Goal: Task Accomplishment & Management: Manage account settings

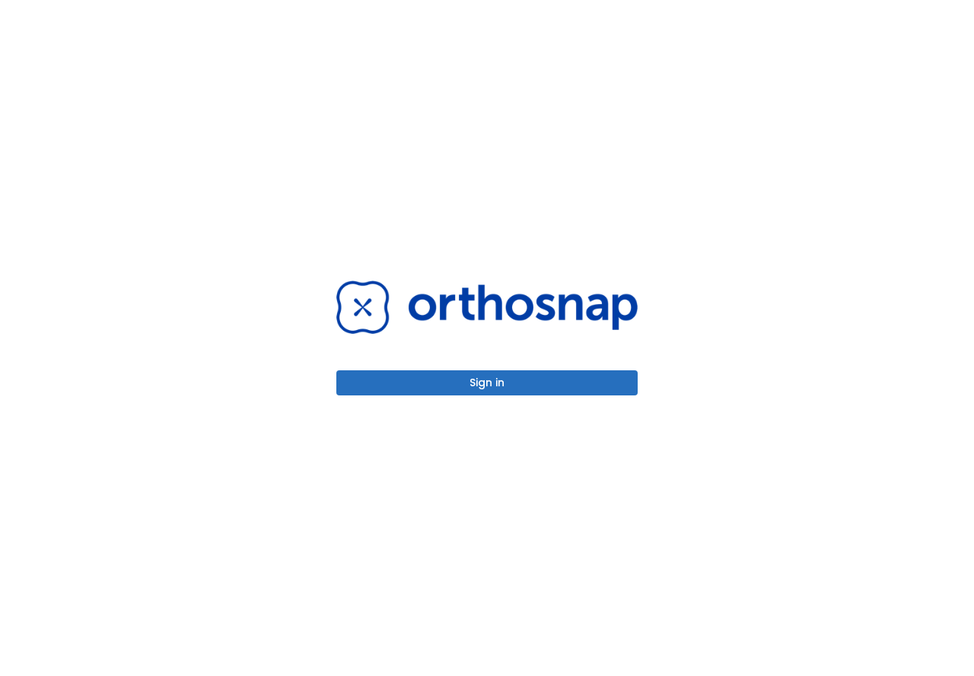
click at [537, 396] on div "Sign in" at bounding box center [487, 338] width 338 height 676
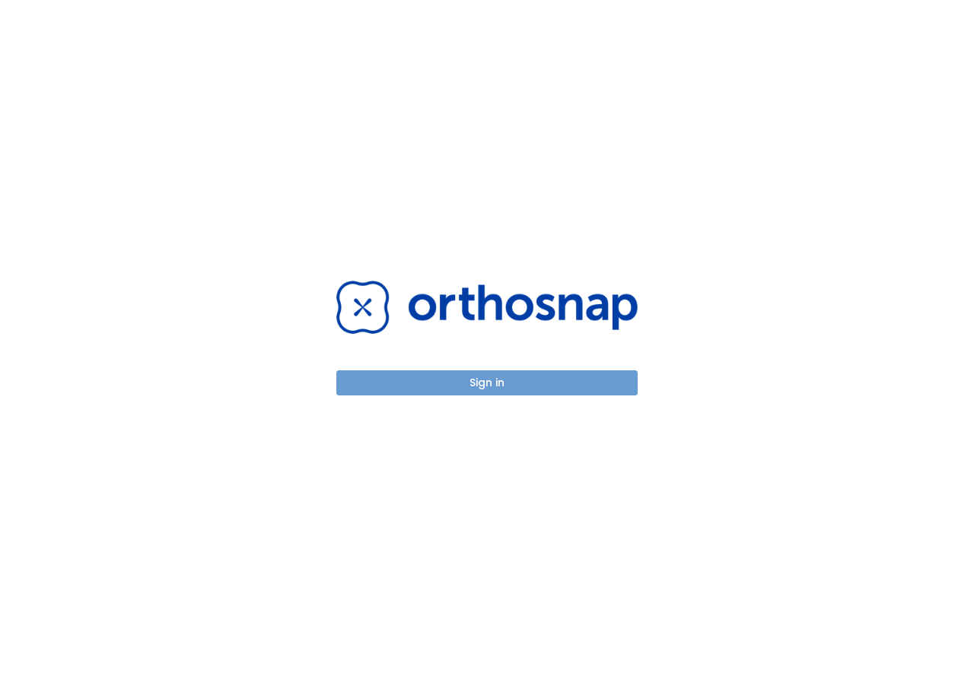
click at [539, 384] on button "Sign in" at bounding box center [486, 382] width 301 height 25
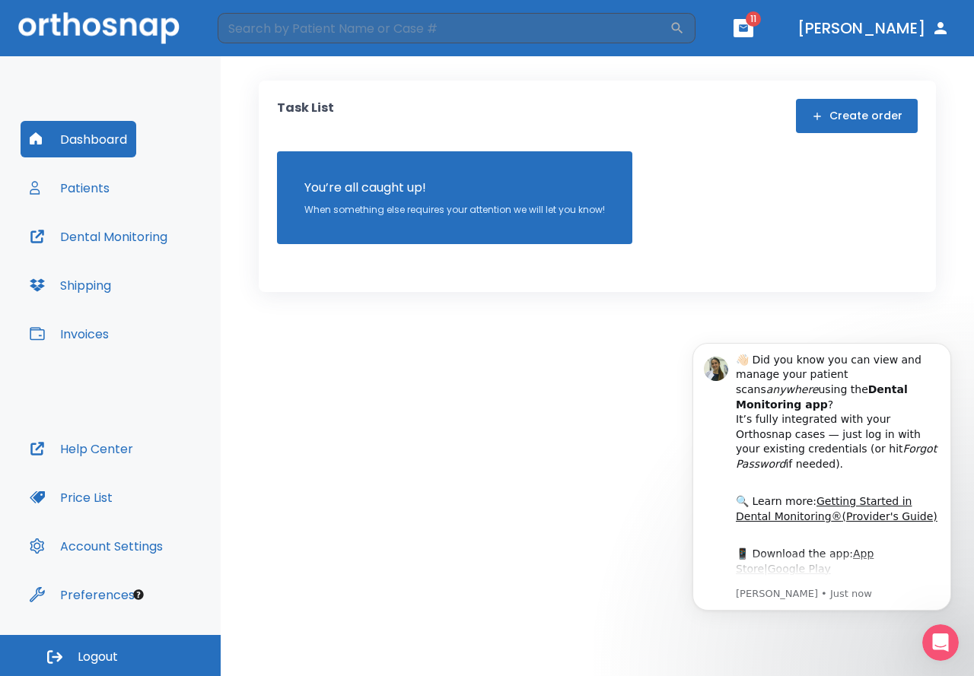
click at [753, 30] on button "button" at bounding box center [743, 28] width 20 height 18
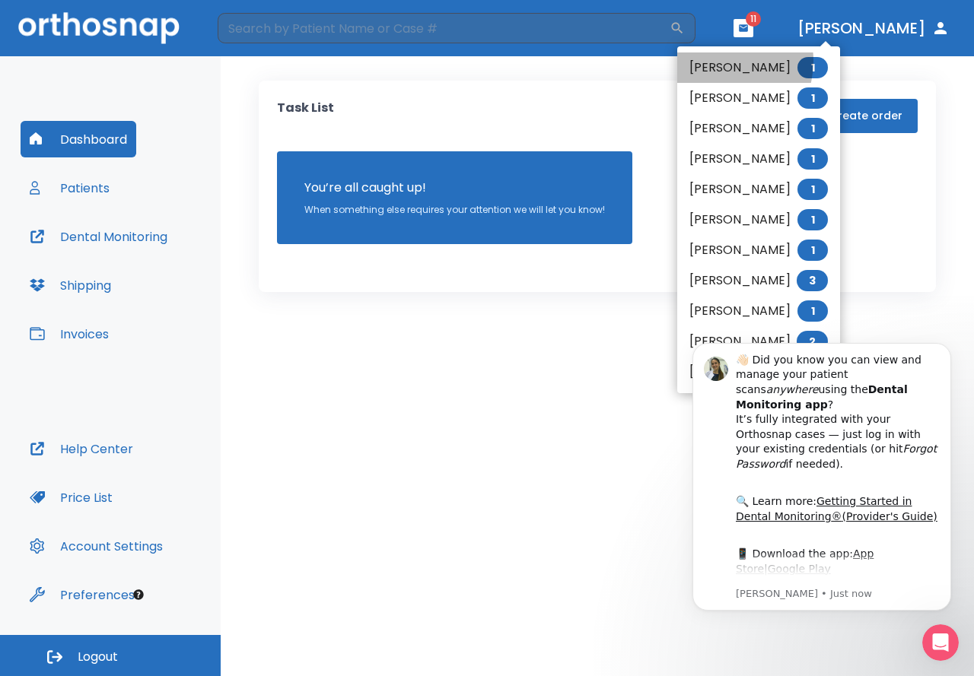
click at [716, 61] on li "Natalie Diaz 1" at bounding box center [758, 67] width 163 height 30
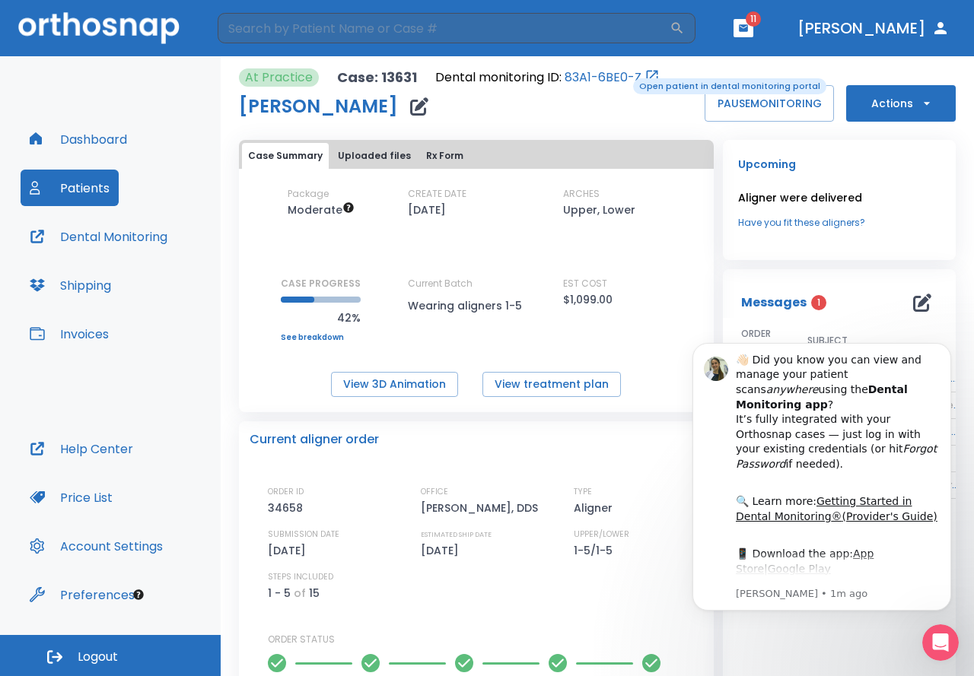
click at [622, 77] on link "83A1-6BE0-Z" at bounding box center [602, 77] width 77 height 18
click at [940, 24] on icon "button" at bounding box center [940, 28] width 12 height 12
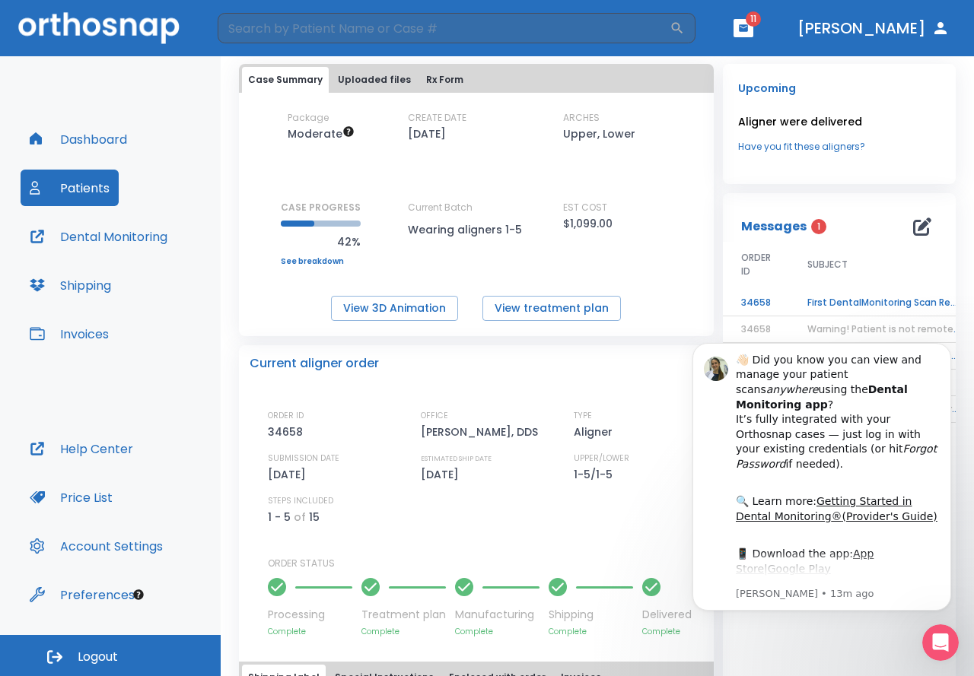
click at [791, 224] on p "Messages" at bounding box center [773, 227] width 65 height 18
click at [848, 306] on td "First DentalMonitoring Scan Review!" at bounding box center [884, 303] width 190 height 27
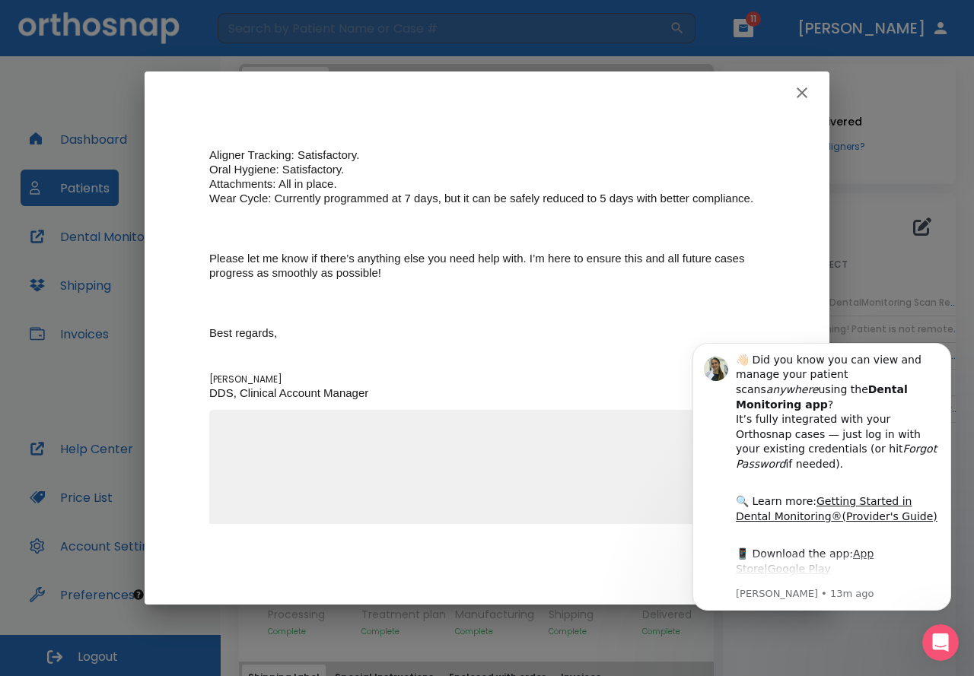
scroll to position [275, 0]
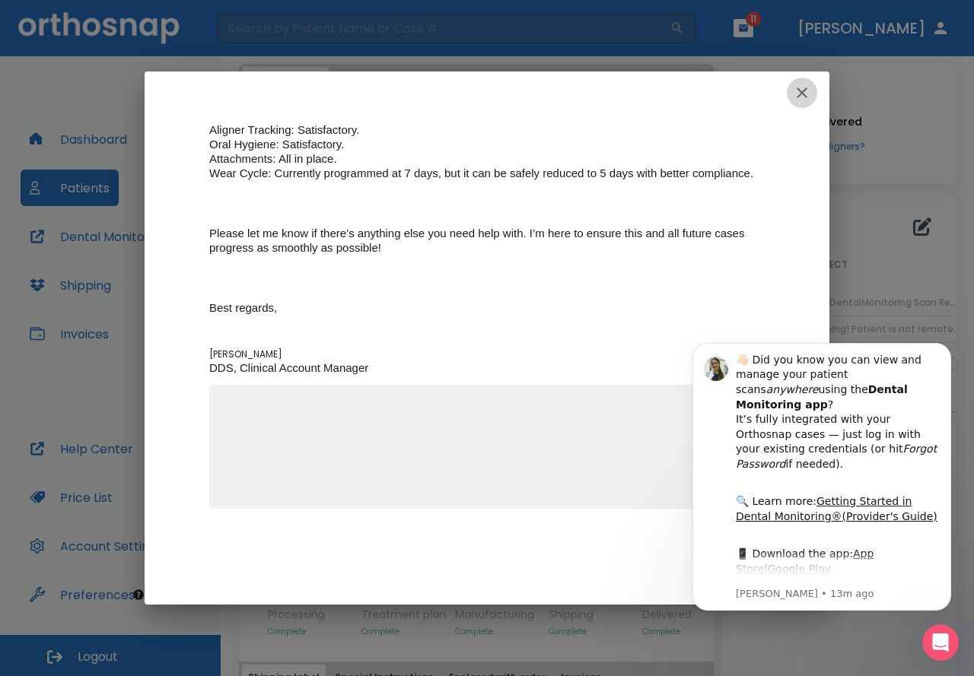
click at [807, 93] on icon "button" at bounding box center [802, 93] width 18 height 18
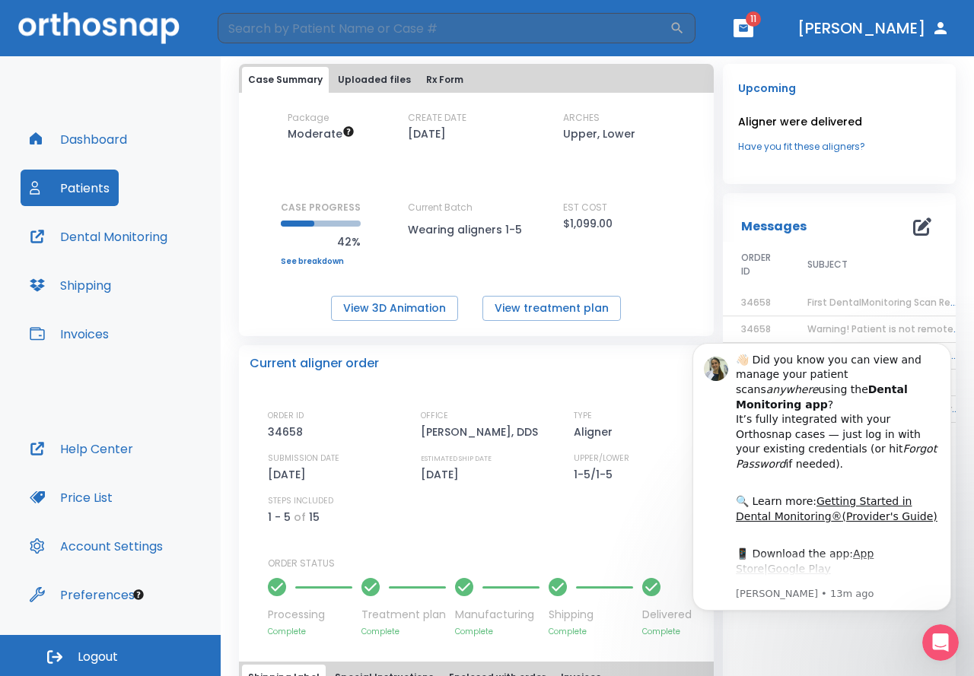
click at [860, 648] on div "Messages 1 ORDER ID SUBJECT DATE 34658 First DentalMonitoring Scan Review! 07/2…" at bounding box center [839, 577] width 233 height 768
click at [653, 359] on div "Current aligner order" at bounding box center [475, 363] width 453 height 18
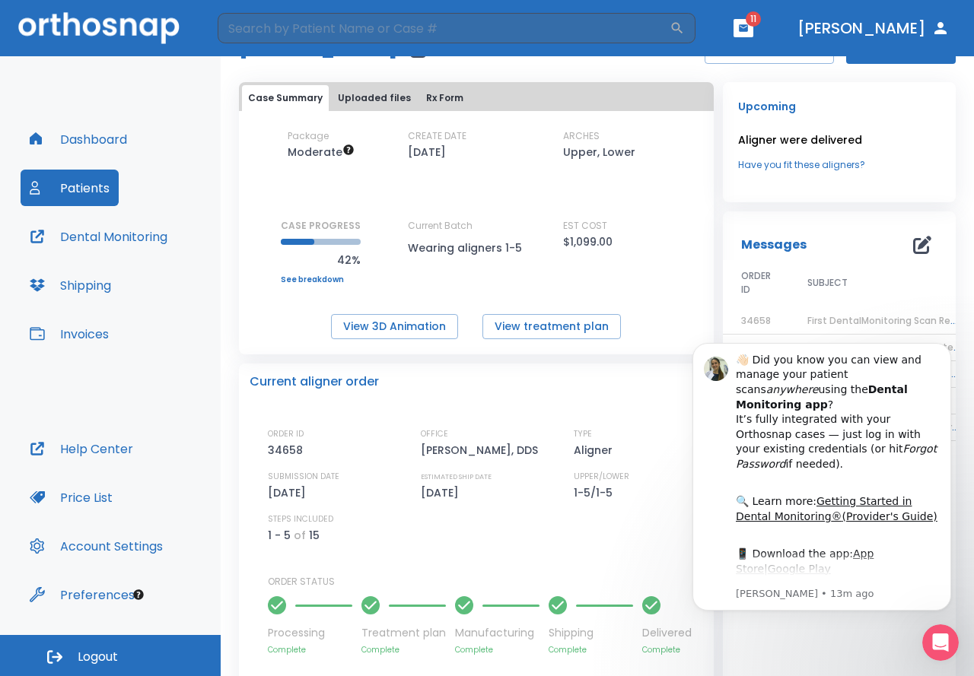
scroll to position [152, 0]
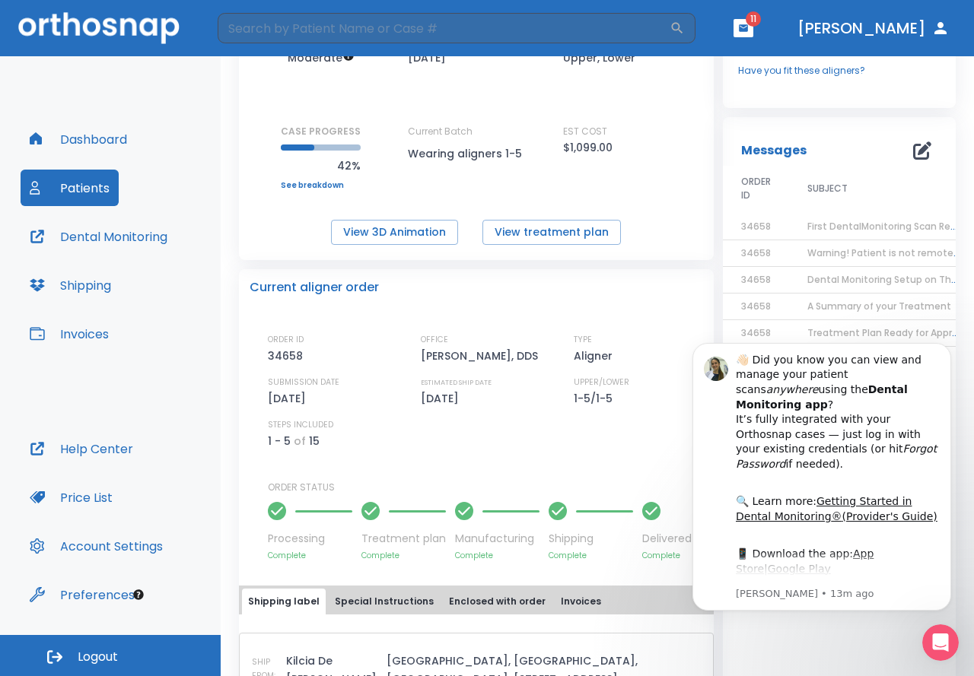
click at [809, 257] on span "Warning! Patient is not remotely monitored" at bounding box center [910, 252] width 206 height 13
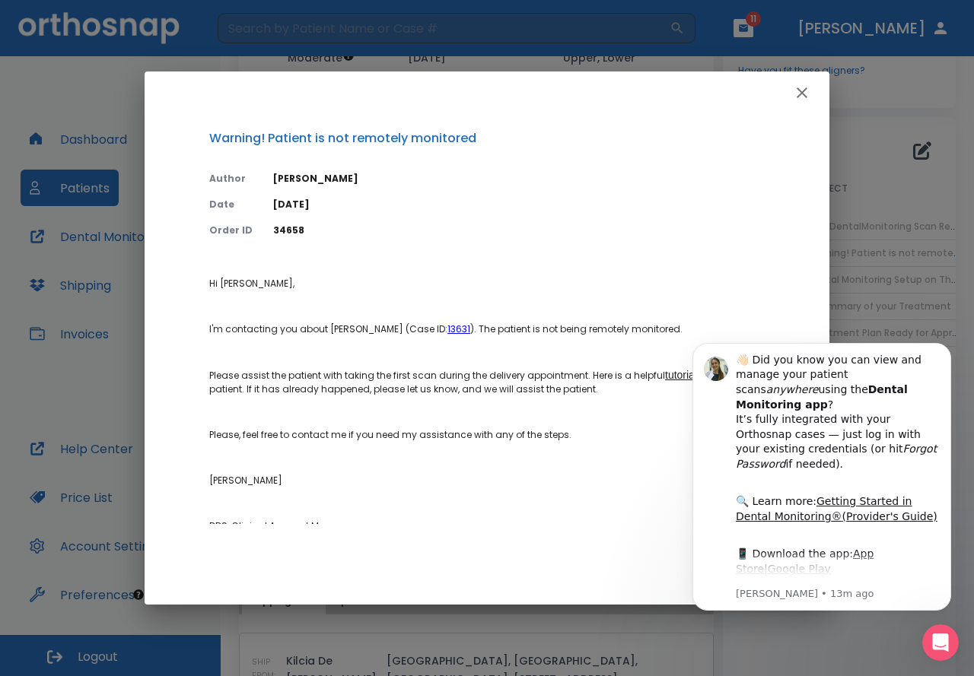
click at [804, 96] on icon "button" at bounding box center [801, 92] width 11 height 11
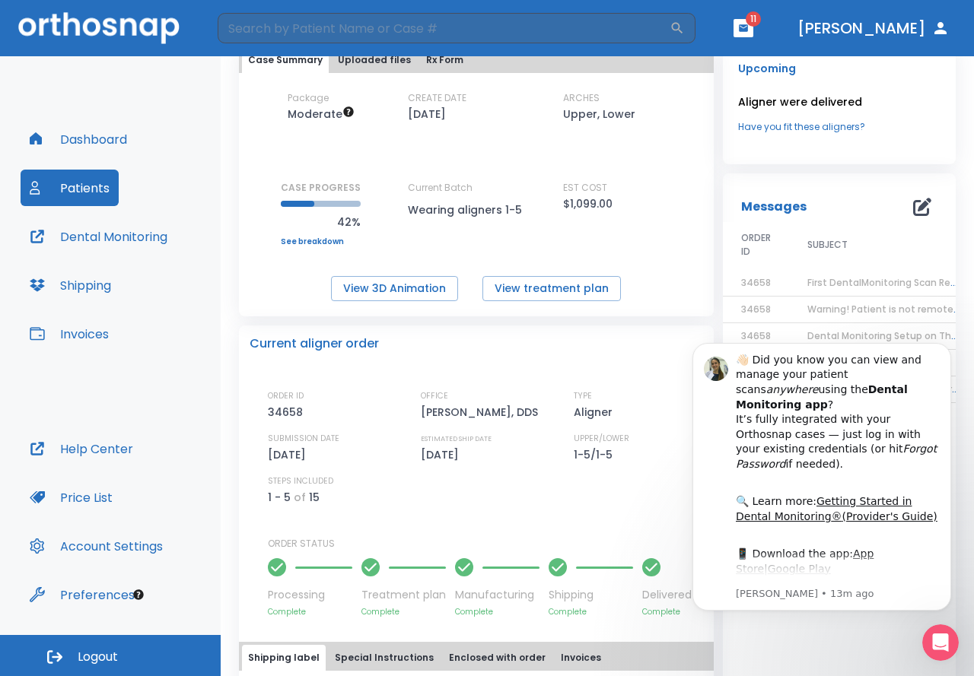
scroll to position [0, 0]
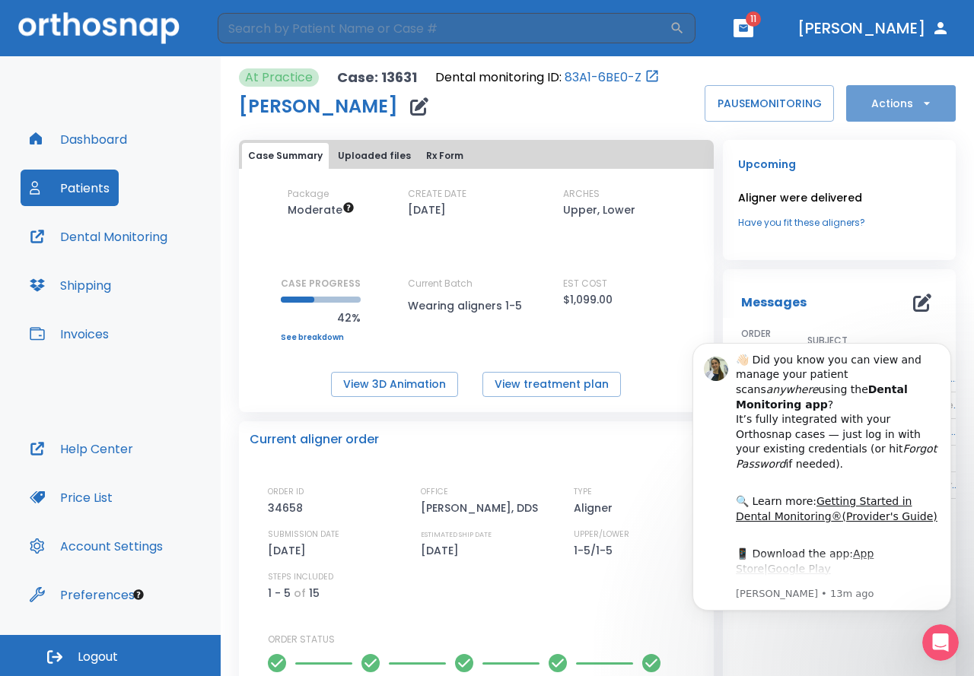
click at [920, 113] on button "Actions" at bounding box center [901, 103] width 110 height 37
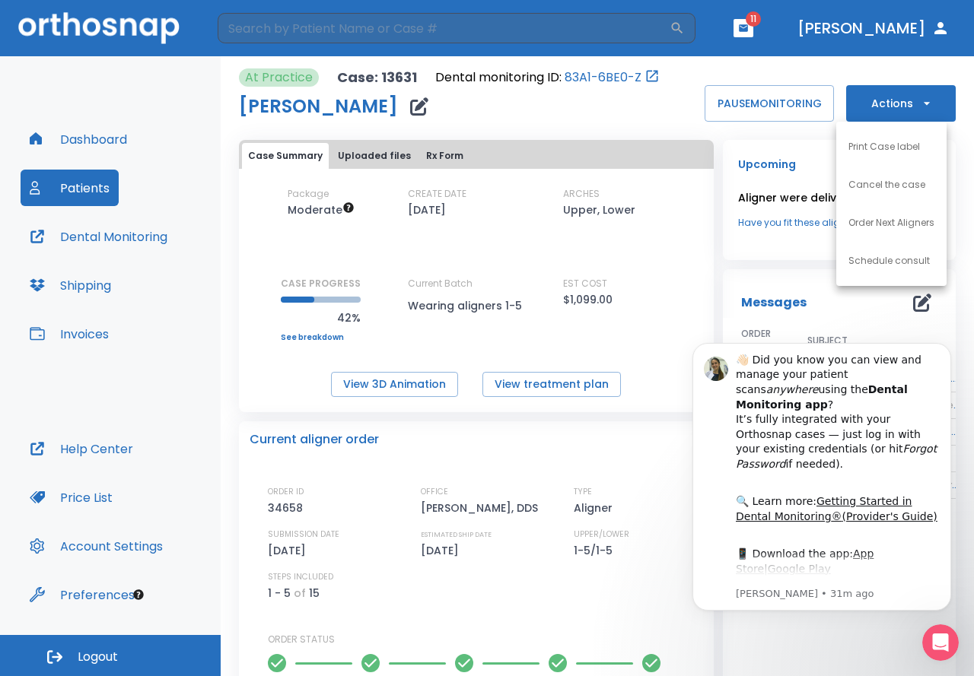
click at [907, 226] on p "Order Next Aligners" at bounding box center [891, 223] width 86 height 14
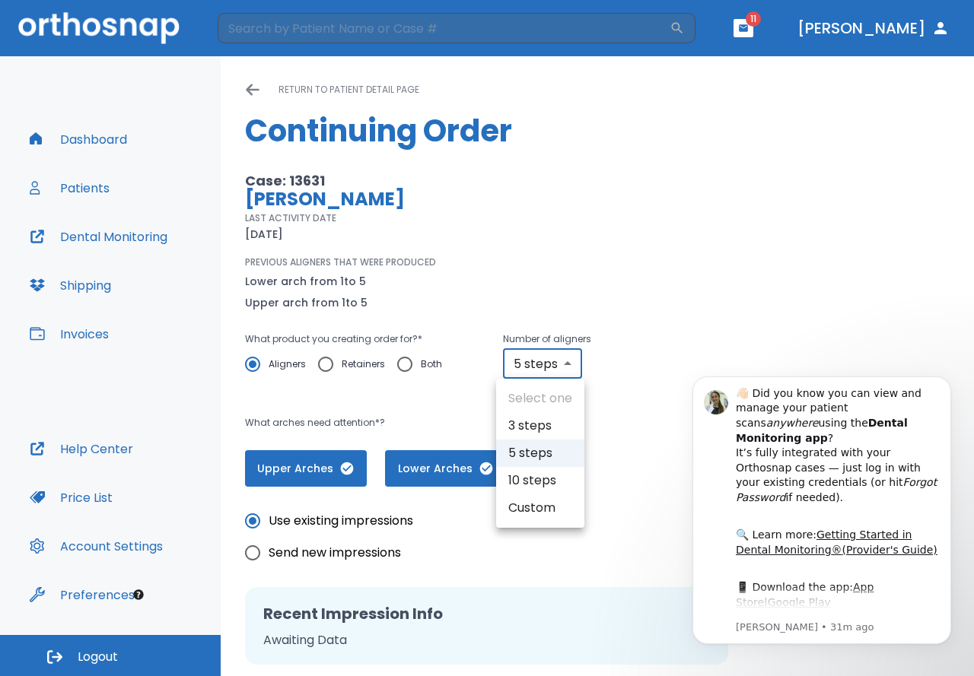
click at [569, 361] on body "​ 11 Dr. Torres Dashboard Patients Dental Monitoring Shipping Invoices Help Cen…" at bounding box center [487, 338] width 974 height 676
click at [559, 475] on li "10 steps" at bounding box center [540, 480] width 88 height 27
type input "10"
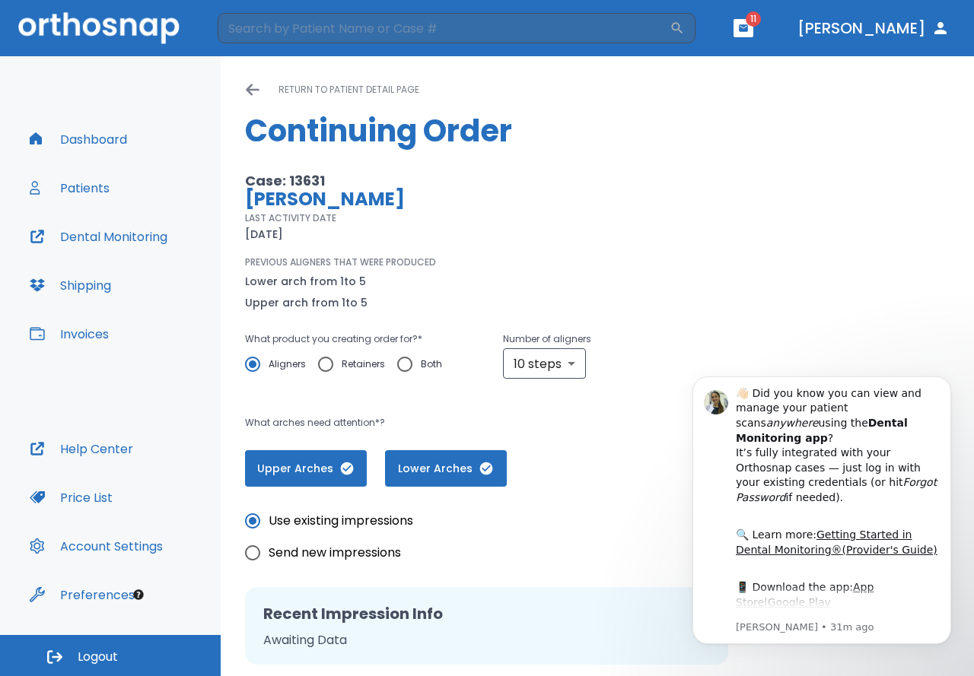
click at [860, 316] on div "Case: 13631 Natalie Diaz LAST ACTIVITY DATE 05/20/25 PREVIOUS ALIGNERS THAT WER…" at bounding box center [597, 329] width 704 height 315
click at [949, 386] on button "Dismiss notification" at bounding box center [946, 381] width 20 height 20
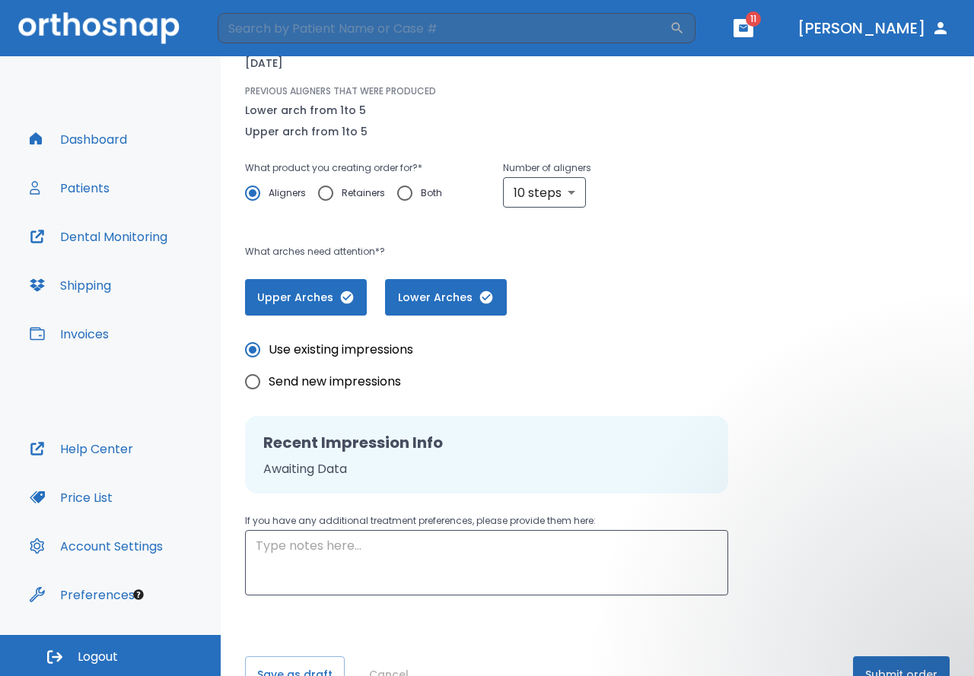
scroll to position [212, 0]
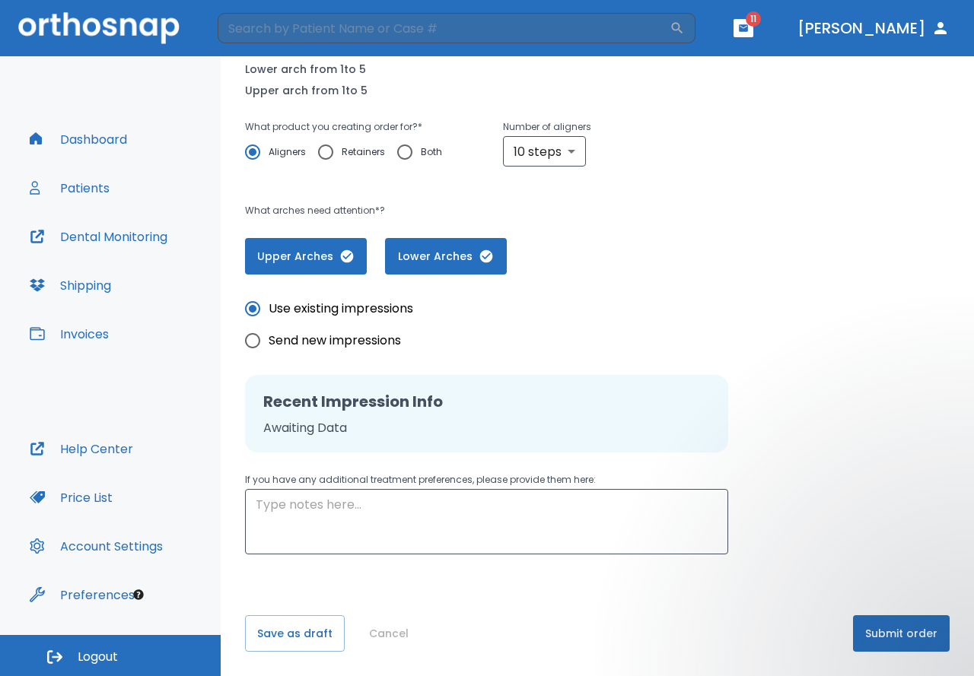
click at [912, 626] on button "Submit order" at bounding box center [901, 633] width 97 height 37
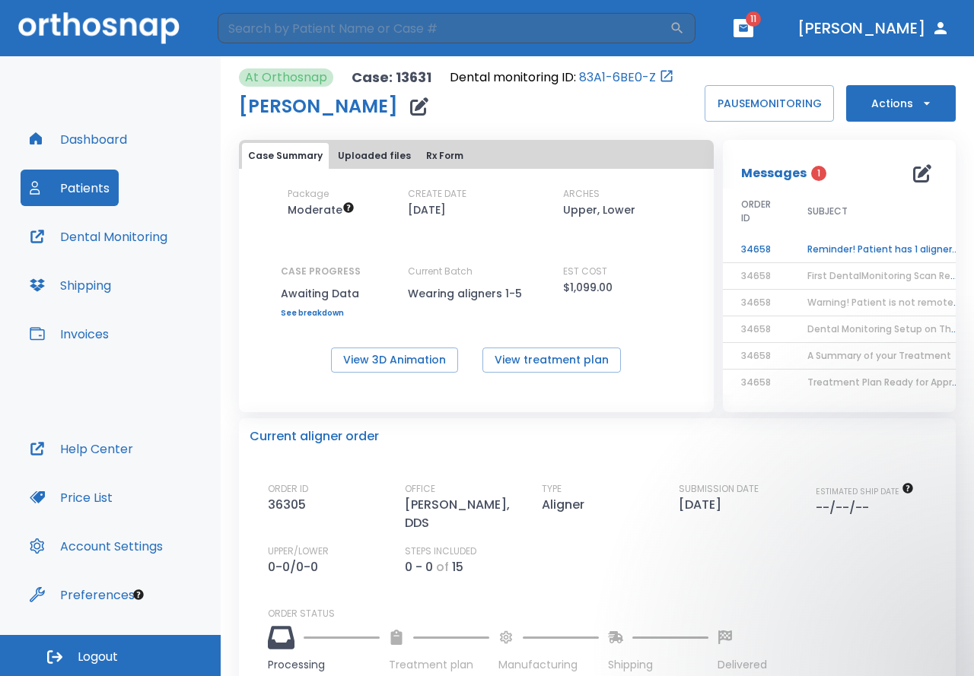
click at [857, 247] on td "Reminder! Patient has 1 aligners left, please order next set!" at bounding box center [884, 250] width 190 height 27
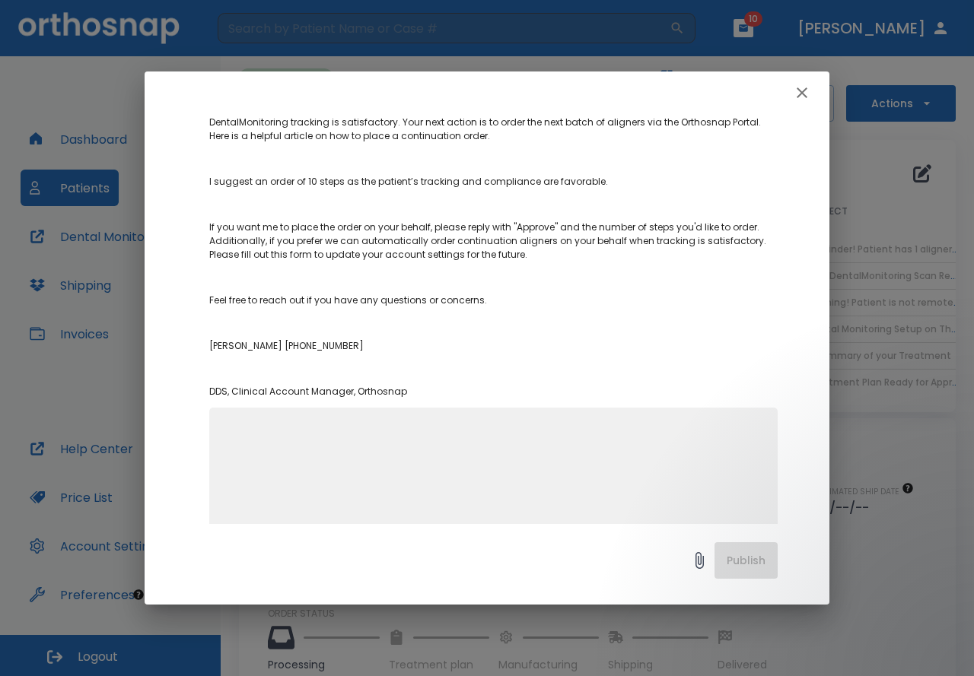
scroll to position [243, 0]
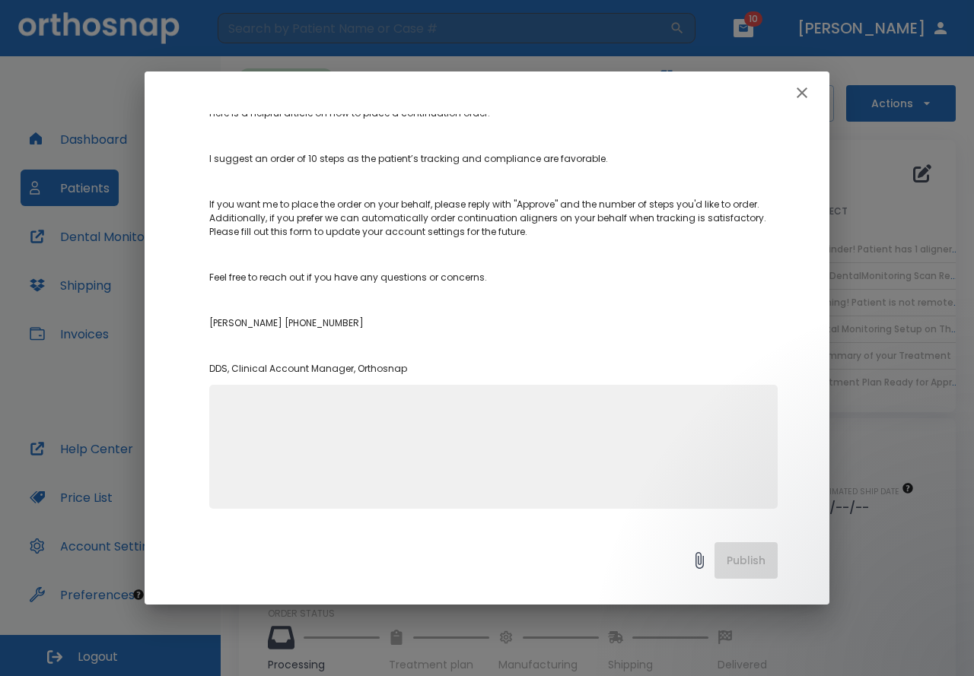
click at [799, 93] on icon "button" at bounding box center [802, 93] width 18 height 18
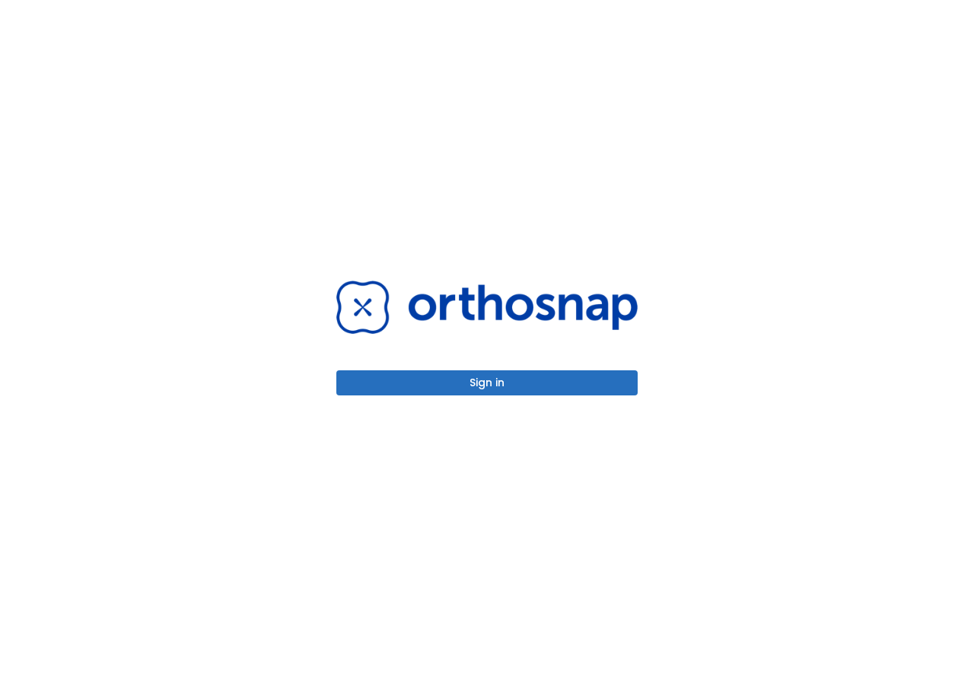
click at [528, 390] on button "Sign in" at bounding box center [486, 382] width 301 height 25
